Goal: Use online tool/utility: Utilize a website feature to perform a specific function

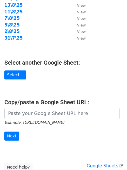
scroll to position [101, 0]
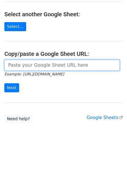
click at [33, 63] on input "url" at bounding box center [62, 65] width 116 height 11
paste input "https://docs.google.com/spreadsheets/d/14Qb5352QA3E98tzjNbWvQDUfufRLL808G-pva2A…"
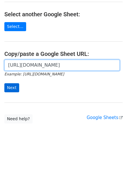
scroll to position [0, 129]
type input "https://docs.google.com/spreadsheets/d/14Qb5352QA3E98tzjNbWvQDUfufRLL808G-pva2A…"
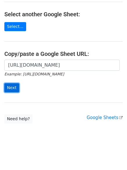
click at [13, 85] on input "Next" at bounding box center [11, 87] width 15 height 9
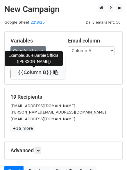
click at [31, 71] on link "{{Column B}}" at bounding box center [38, 72] width 54 height 9
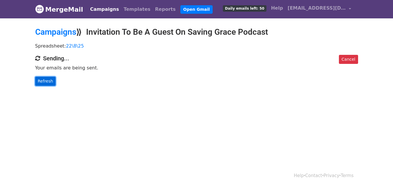
click at [50, 79] on link "Refresh" at bounding box center [45, 81] width 21 height 9
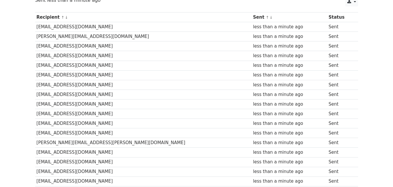
scroll to position [97, 0]
